Goal: Information Seeking & Learning: Check status

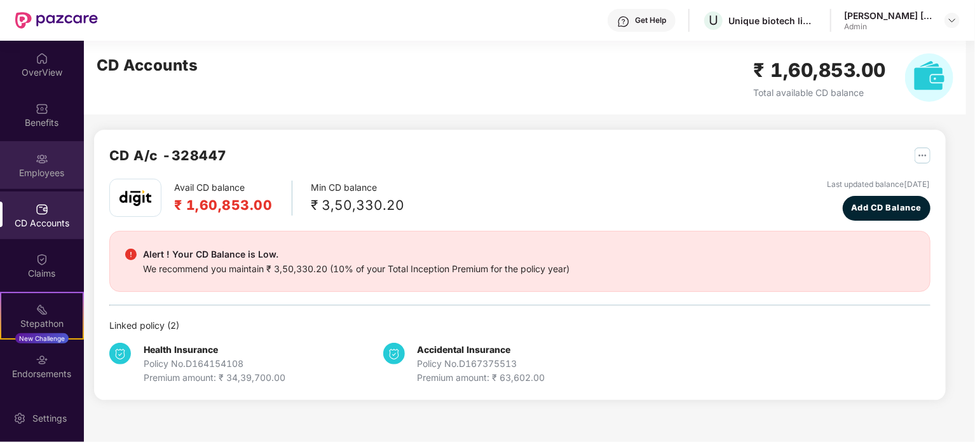
click at [36, 162] on img at bounding box center [42, 159] width 13 height 13
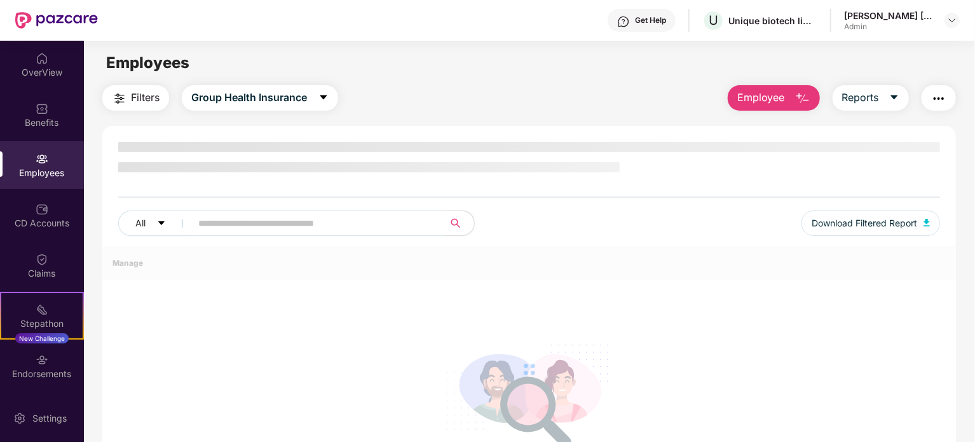
click at [253, 223] on input "text" at bounding box center [312, 223] width 228 height 19
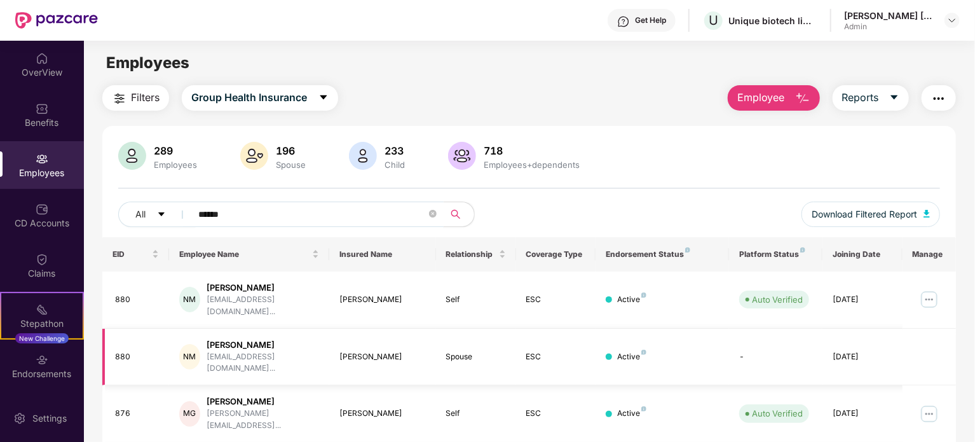
scroll to position [153, 0]
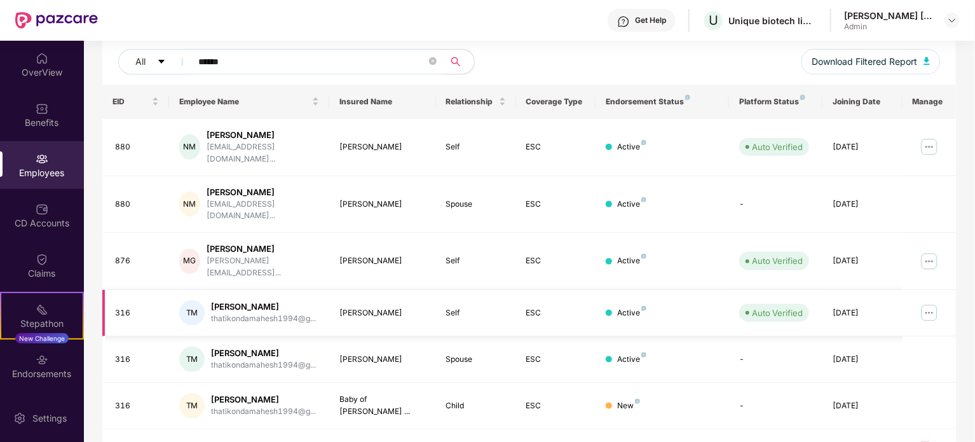
type input "******"
click at [930, 303] on img at bounding box center [930, 313] width 20 height 20
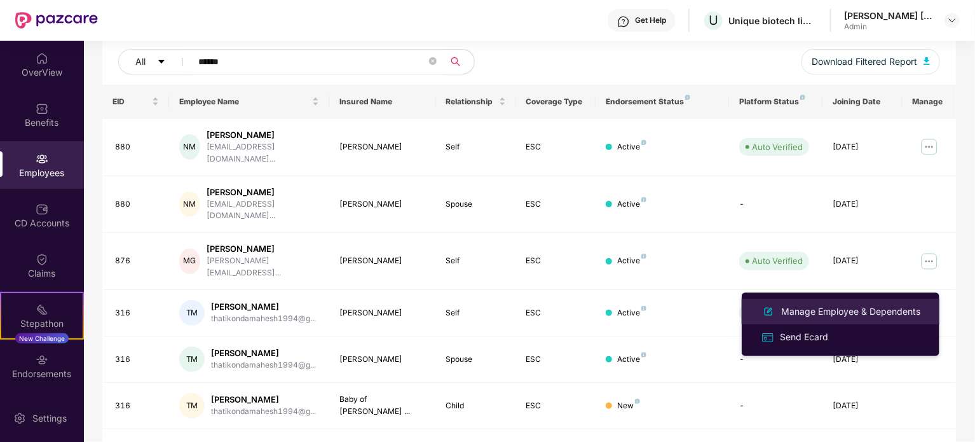
click at [839, 302] on li "Manage Employee & Dependents" at bounding box center [841, 311] width 198 height 25
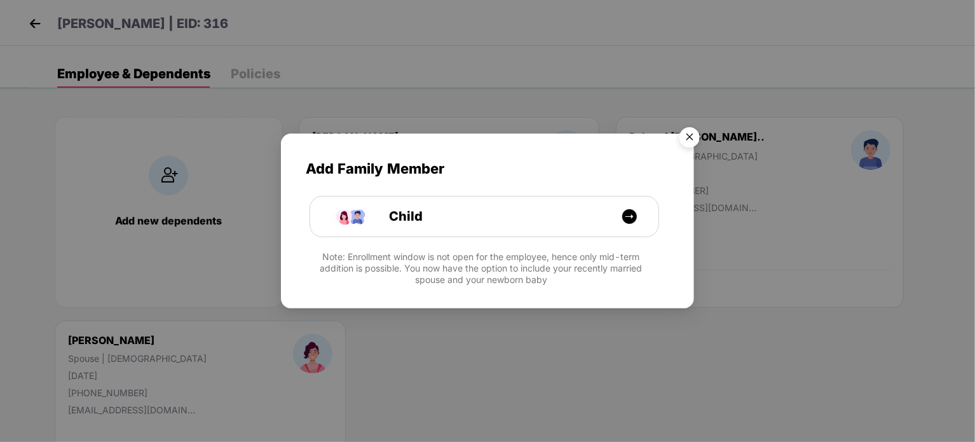
click at [686, 131] on img "Close" at bounding box center [690, 139] width 36 height 36
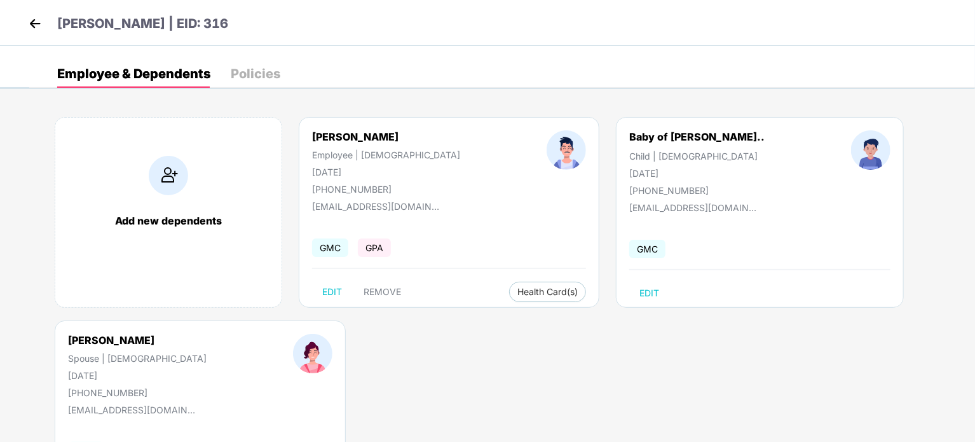
scroll to position [101, 0]
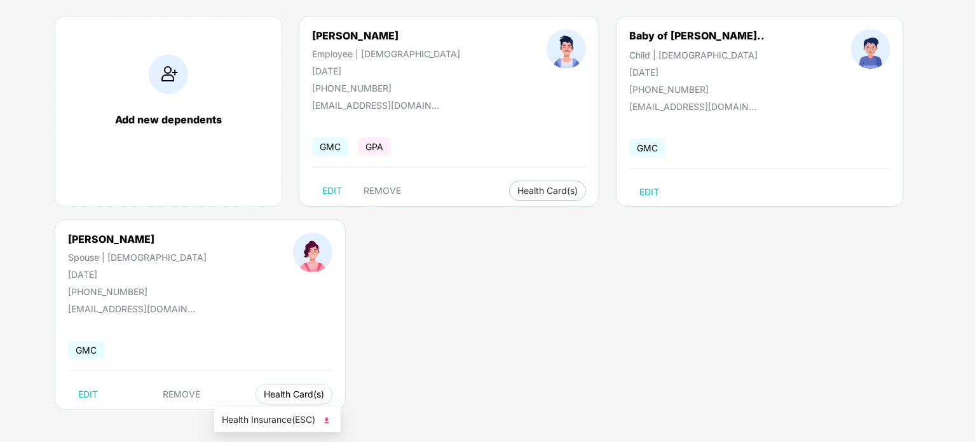
click at [264, 396] on span "Health Card(s)" at bounding box center [294, 394] width 60 height 6
click at [264, 391] on span "Health Card(s)" at bounding box center [294, 394] width 60 height 6
click at [331, 417] on img at bounding box center [326, 420] width 13 height 13
click at [264, 398] on span "Health Card(s)" at bounding box center [294, 395] width 60 height 6
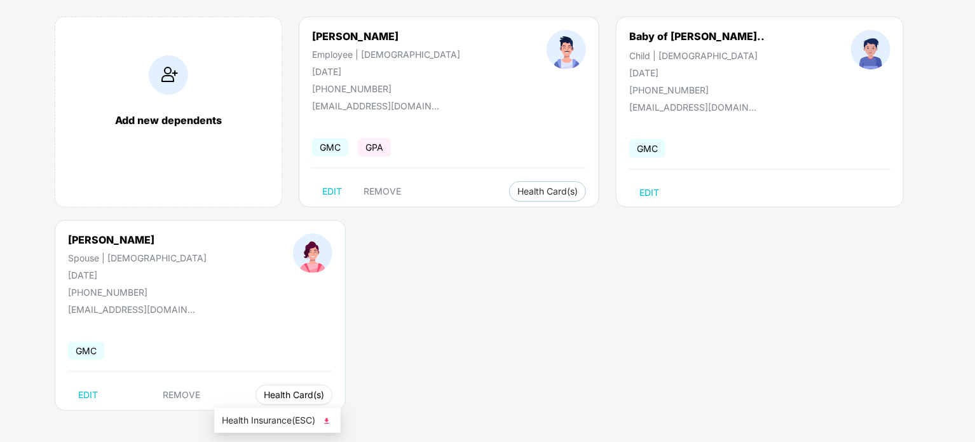
click at [264, 392] on span "Health Card(s)" at bounding box center [294, 395] width 60 height 6
click at [264, 393] on span "Health Card(s)" at bounding box center [294, 395] width 60 height 6
click at [313, 425] on span "Health Insurance(ESC)" at bounding box center [277, 420] width 111 height 14
click at [530, 186] on button "Health Card(s)" at bounding box center [547, 191] width 77 height 20
click at [572, 214] on img at bounding box center [572, 217] width 13 height 13
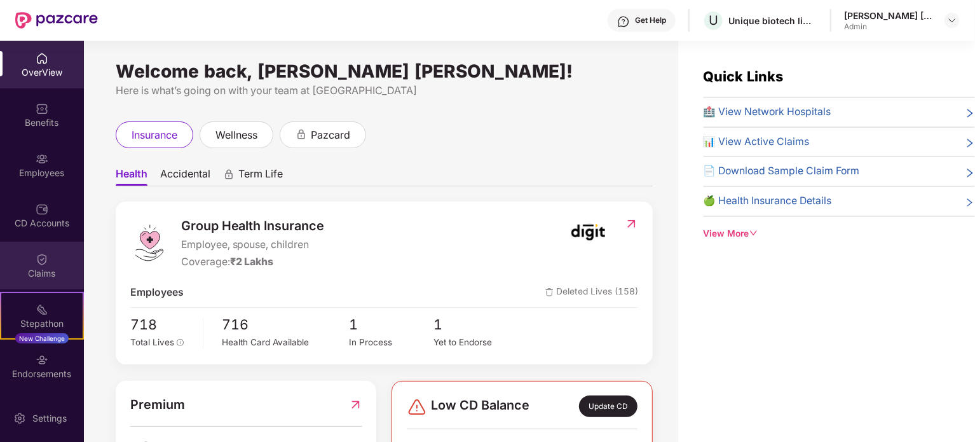
click at [58, 266] on div "Claims" at bounding box center [42, 266] width 84 height 48
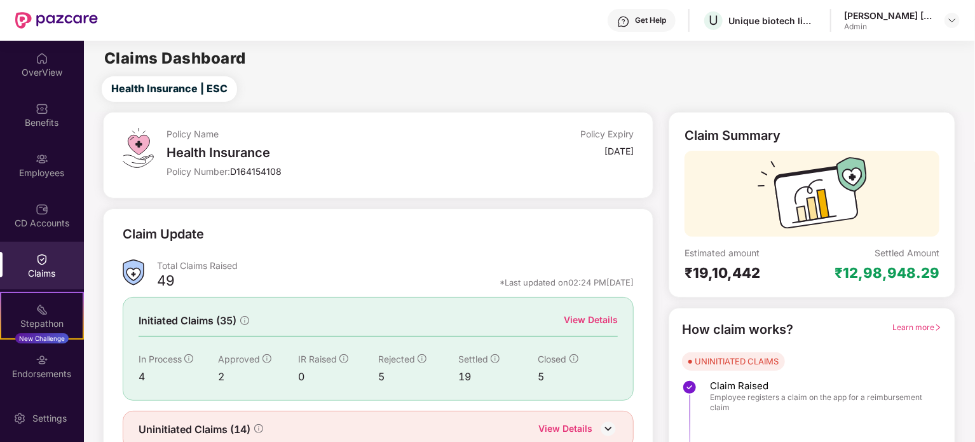
scroll to position [55, 0]
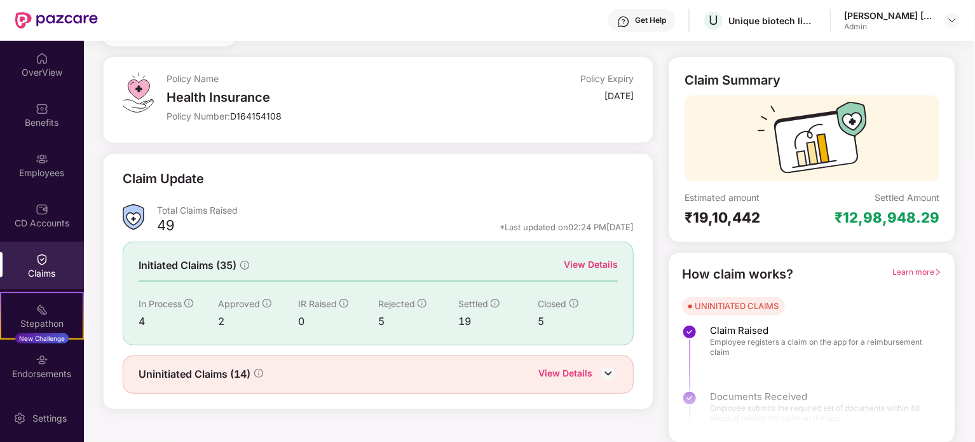
click at [579, 371] on div "View Details" at bounding box center [566, 374] width 54 height 17
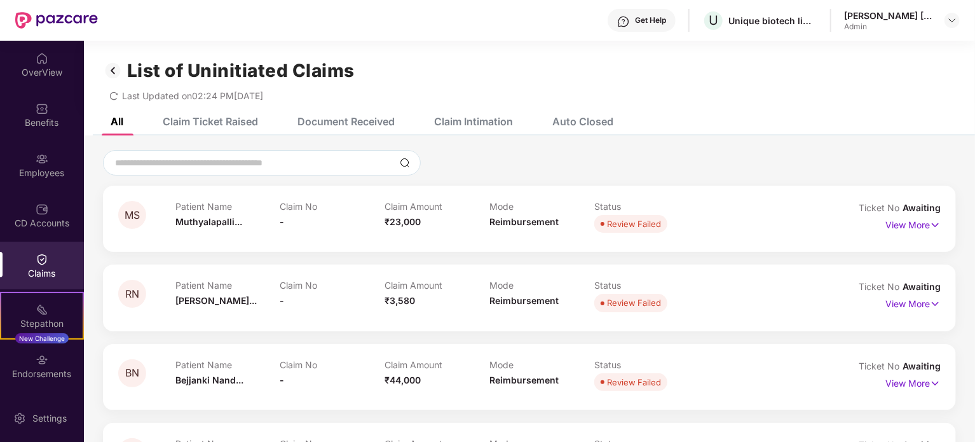
click at [113, 69] on img at bounding box center [113, 71] width 20 height 22
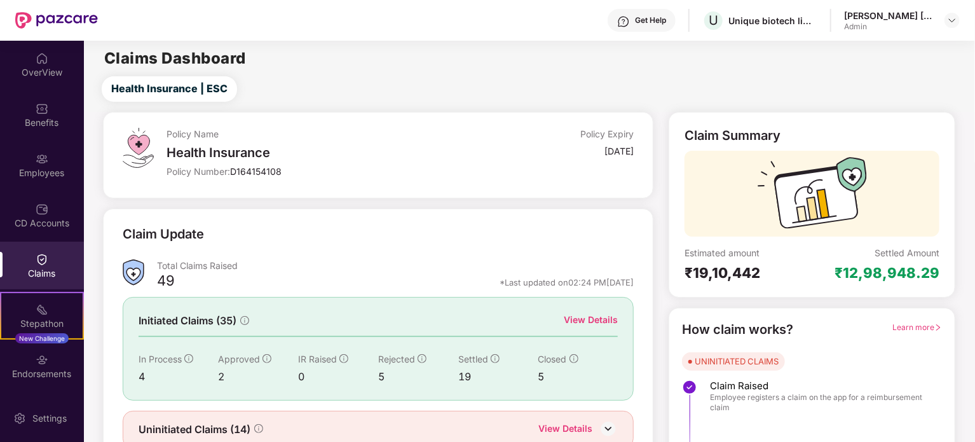
scroll to position [55, 0]
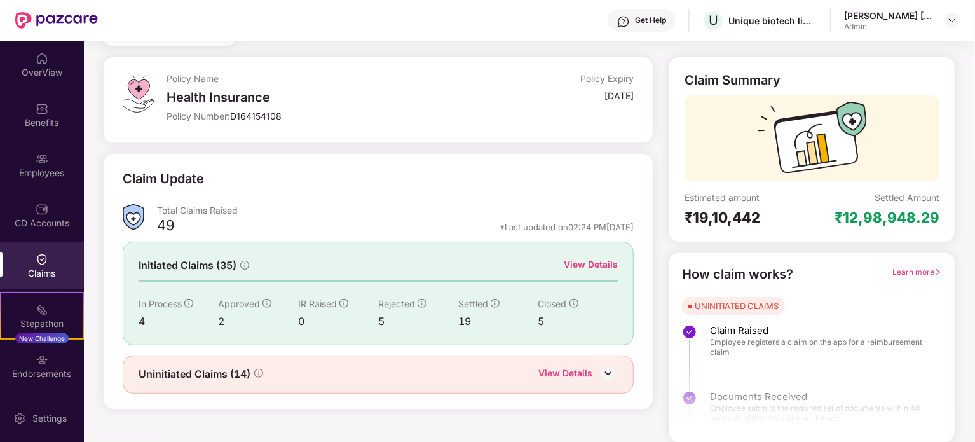
click at [591, 268] on div "View Details" at bounding box center [591, 265] width 54 height 14
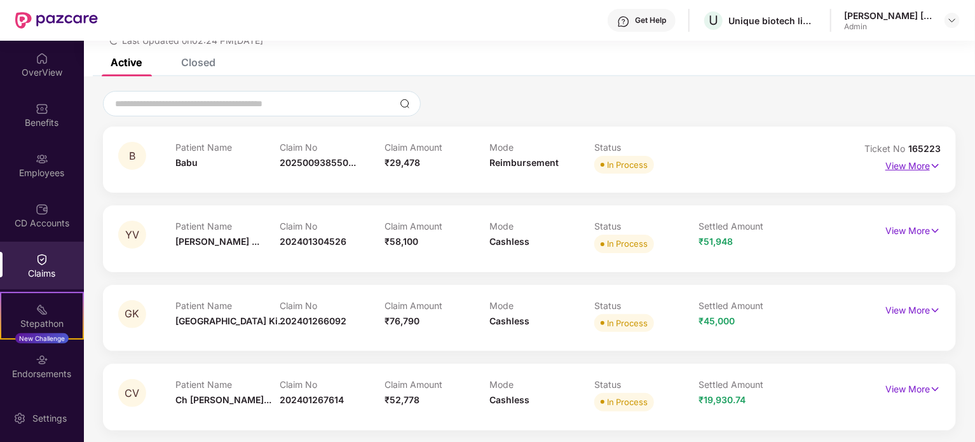
click at [907, 165] on p "View More" at bounding box center [913, 164] width 55 height 17
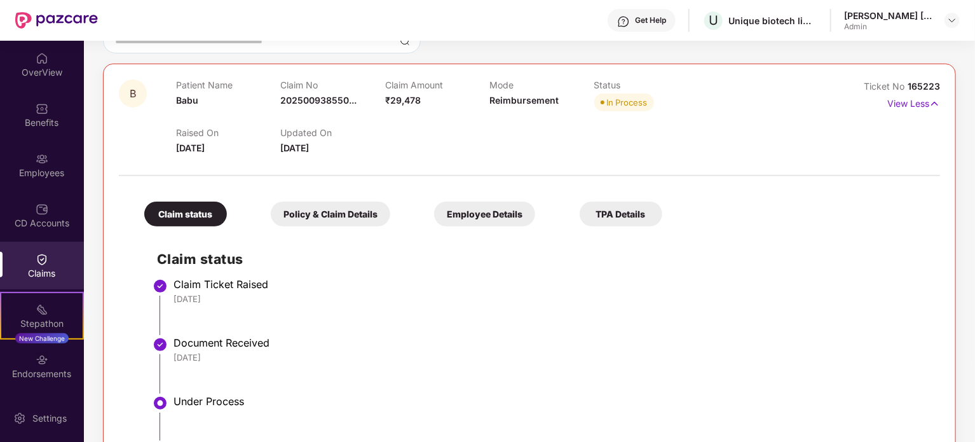
scroll to position [116, 0]
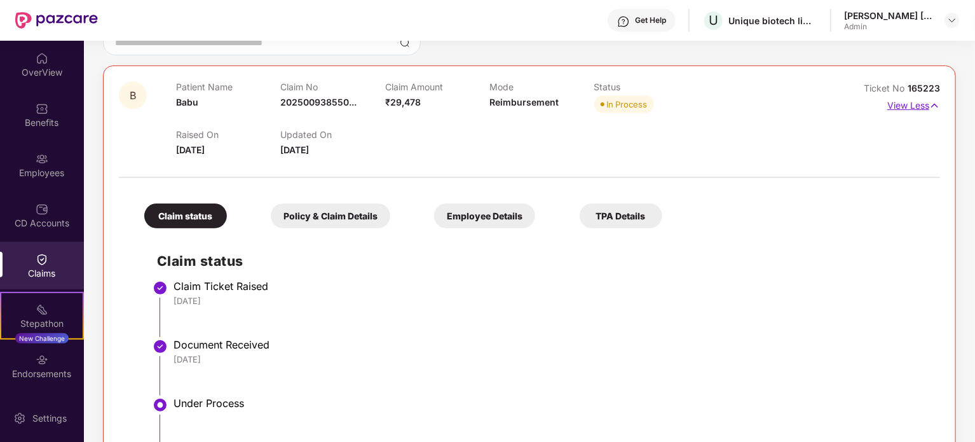
click at [899, 102] on p "View Less" at bounding box center [914, 103] width 53 height 17
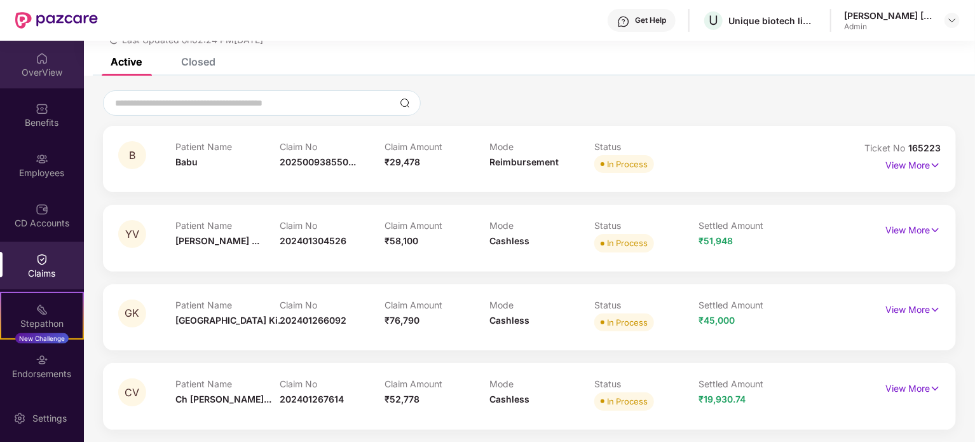
click at [40, 52] on img at bounding box center [42, 58] width 13 height 13
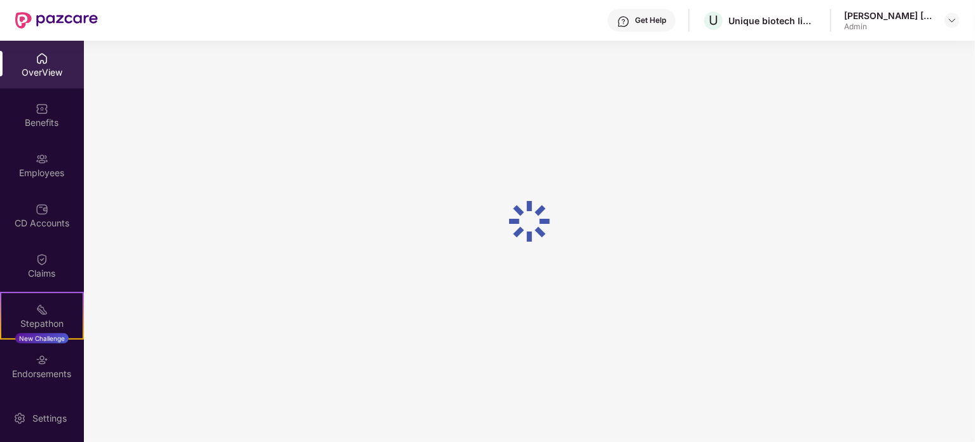
scroll to position [41, 0]
